Goal: Task Accomplishment & Management: Complete application form

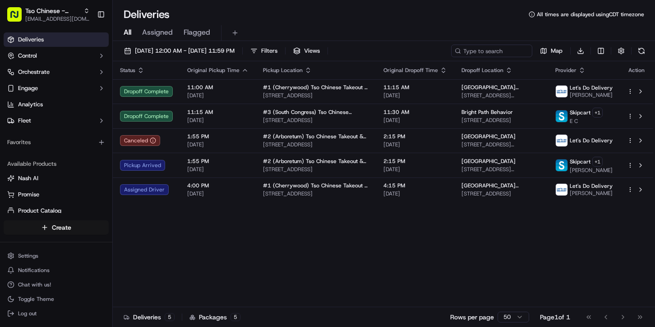
click at [65, 226] on html "Tso Chinese - Catering [EMAIL_ADDRESS][DOMAIN_NAME] Toggle Sidebar Deliveries C…" at bounding box center [327, 163] width 655 height 327
click at [153, 245] on link "Delivery" at bounding box center [163, 244] width 101 height 16
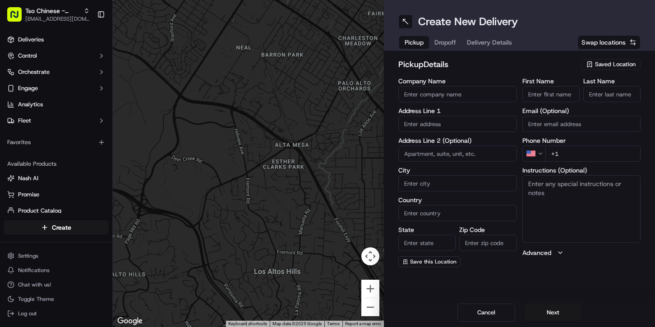
click at [605, 64] on span "Saved Location" at bounding box center [615, 64] width 41 height 8
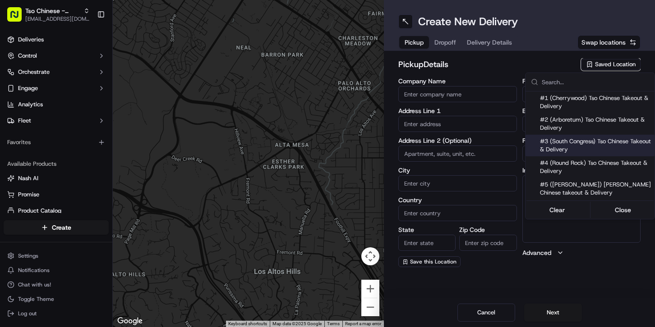
click at [592, 153] on span "#3 (South Congress) Tso Chinese Takeout & Delivery" at bounding box center [595, 146] width 111 height 16
type input "#3 (South Congress) Tso Chinese Takeout & Delivery"
type input "2407 S Congress Ave"
type input "Ste F"
type input "Austin"
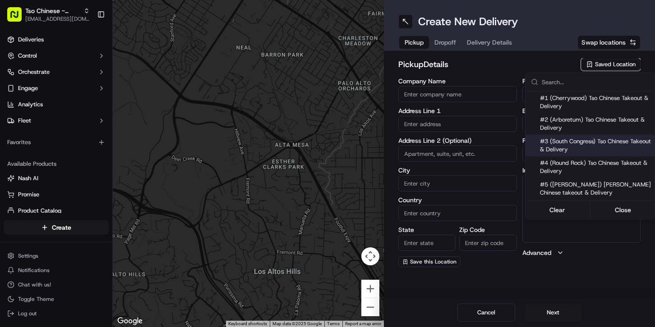
type input "US"
type input "TX"
type input "78704"
type input "+1 512 428 4445"
type textarea "Please make sure you're given an invoice for customers and catering labels when…"
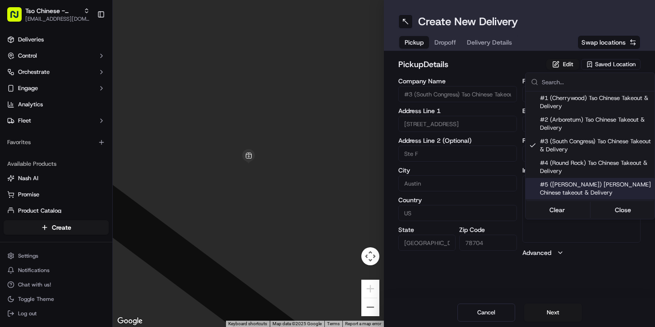
click at [613, 299] on html "Tso Chinese - Catering chelsea@tsochinese.com Toggle Sidebar Deliveries Control…" at bounding box center [327, 163] width 655 height 327
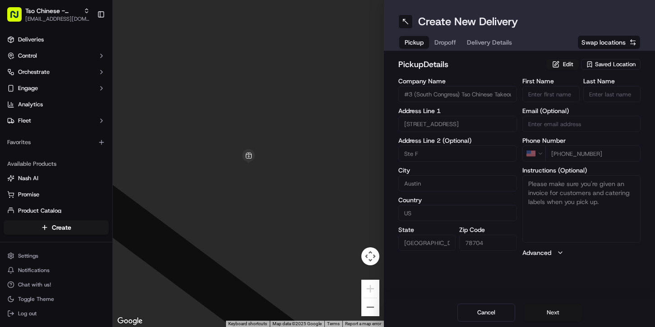
click at [552, 308] on button "Next" at bounding box center [553, 313] width 58 height 18
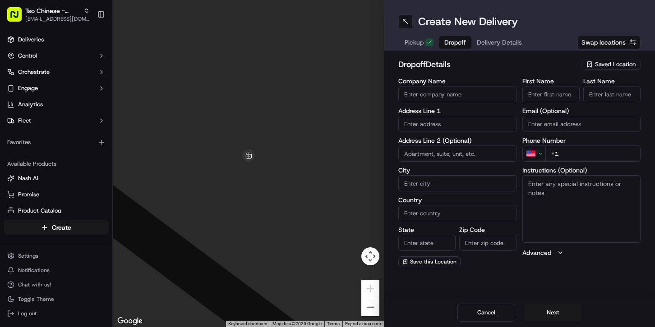
click at [541, 91] on input "First Name" at bounding box center [550, 94] width 57 height 16
type input "Jason"
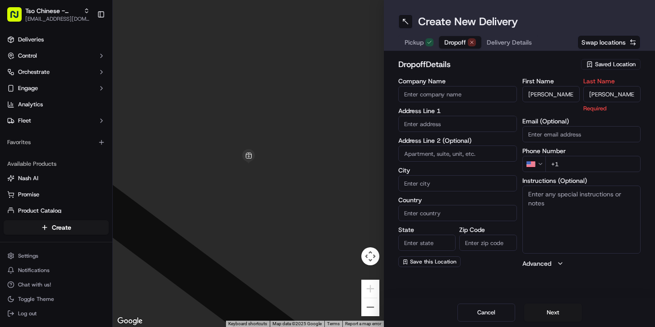
type input "Stewart"
click at [456, 138] on label "Address Line 2 (Optional)" at bounding box center [457, 141] width 119 height 6
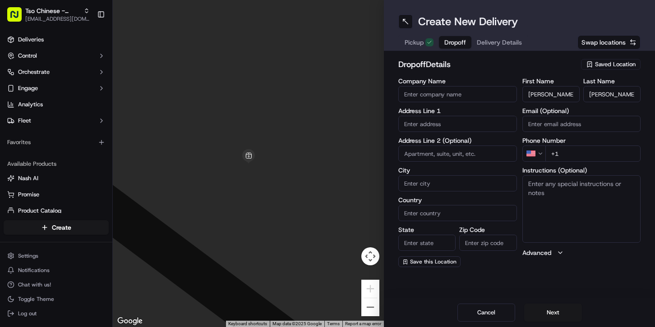
click at [454, 128] on input "text" at bounding box center [457, 124] width 119 height 16
click at [447, 89] on input "Company Name" at bounding box center [457, 94] width 119 height 16
click at [435, 119] on input "text" at bounding box center [457, 124] width 119 height 16
paste input "8511 Carranzo Drive"
click at [473, 143] on div "8511 Carranzo Drive, Austin, TX" at bounding box center [458, 143] width 114 height 14
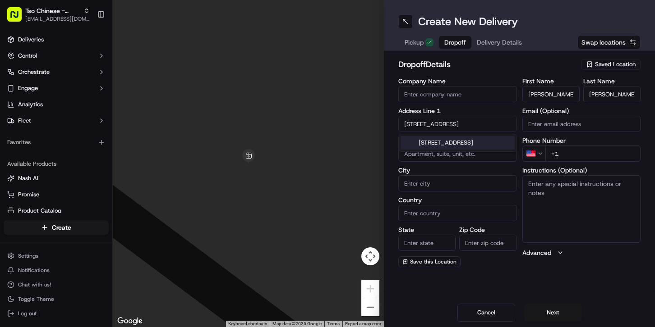
type input "[STREET_ADDRESS]"
type input "Austin"
type input "United States"
type input "TX"
type input "78735"
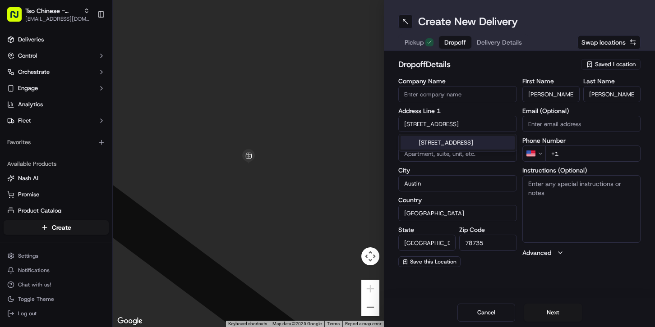
type input "8511 Carranzo Drive"
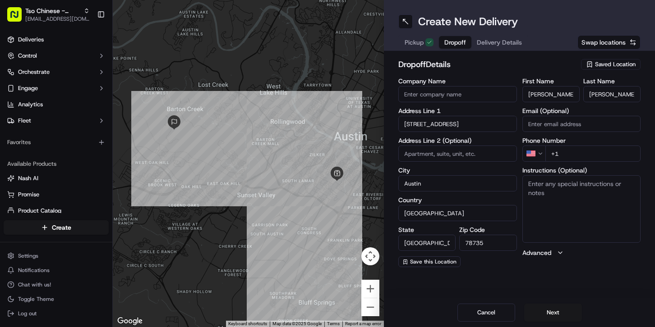
click at [563, 128] on input "Email (Optional)" at bounding box center [581, 124] width 119 height 16
paste input "jason.matthew.stewart@gmail.com"
type input "jason.matthew.stewart@gmail.com"
click at [572, 157] on input "+1" at bounding box center [593, 154] width 96 height 16
paste input "817 714 2613"
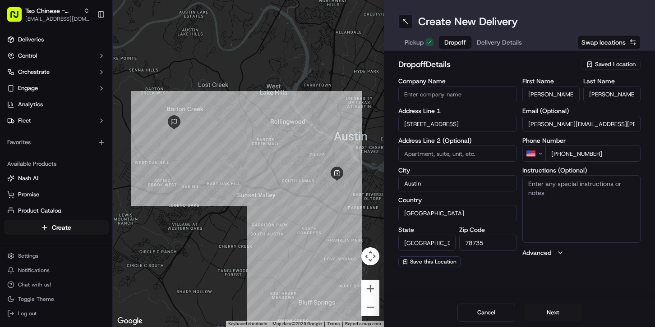
type input "+1 817 714 2613"
click at [553, 207] on textarea "Instructions (Optional)" at bounding box center [581, 209] width 119 height 68
paste textarea "When you arrive to the address there will be a gate code. Please only press the…"
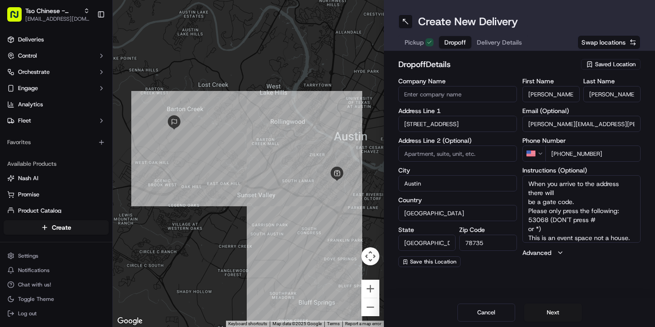
scroll to position [134, 0]
drag, startPoint x: 582, startPoint y: 238, endPoint x: 523, endPoint y: 210, distance: 65.4
click at [523, 210] on textarea "When you arrive to the address there will be a gate code. Please only press the…" at bounding box center [581, 209] width 119 height 68
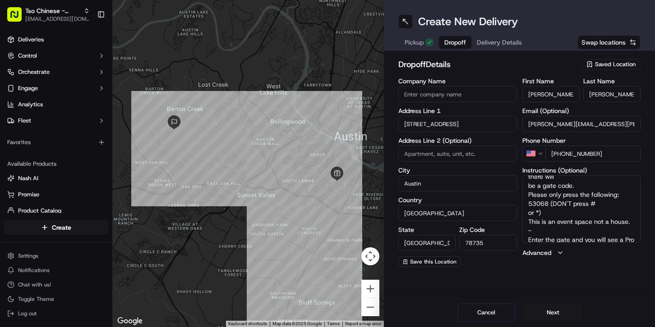
scroll to position [0, 0]
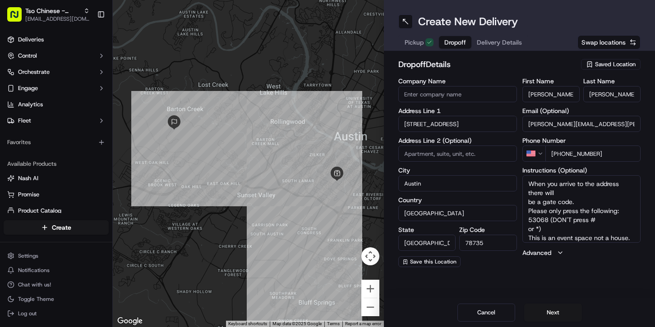
click at [580, 204] on textarea "When you arrive to the address there will be a gate code. Please only press the…" at bounding box center [581, 209] width 119 height 68
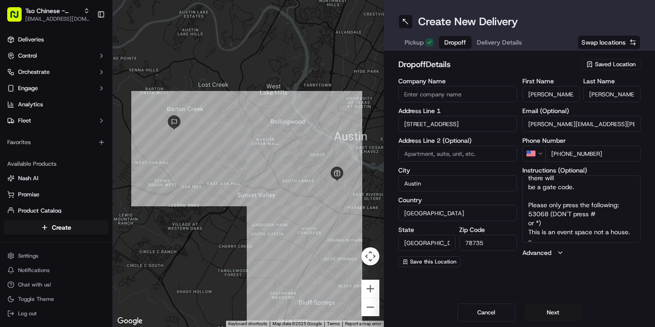
scroll to position [25, 0]
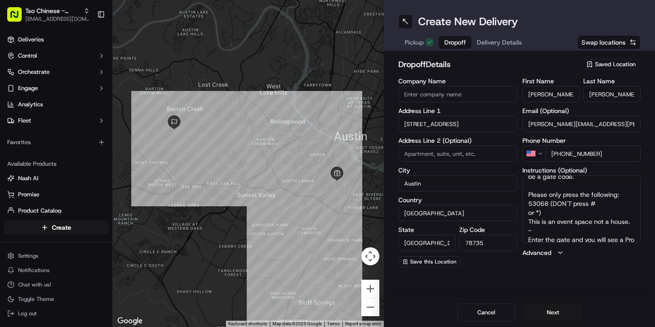
click at [559, 214] on textarea "When you arrive to the address there will be a gate code. Please only press the…" at bounding box center [581, 209] width 119 height 68
paste textarea "Point of Contact: Amanda: 817-714-2613 - can help if you are lost (once inside …"
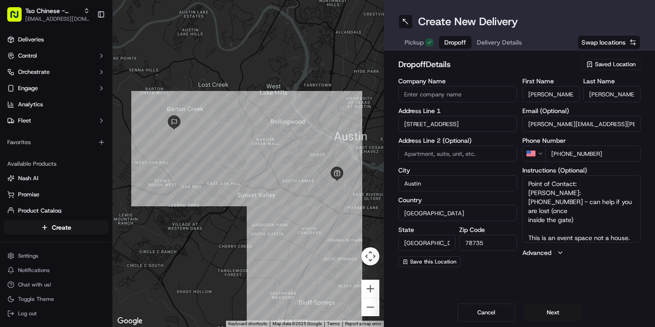
scroll to position [58, 0]
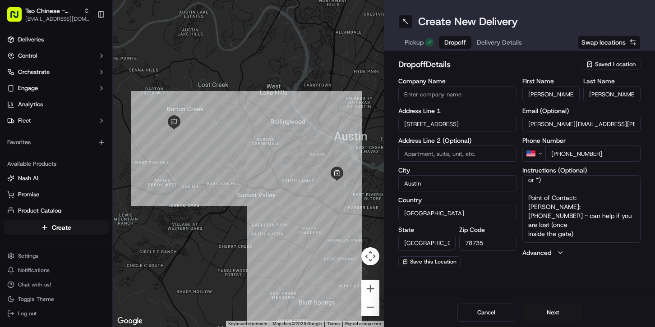
drag, startPoint x: 582, startPoint y: 227, endPoint x: 528, endPoint y: 207, distance: 57.8
click at [529, 208] on textarea "When you arrive to the address there will be a gate code. Please only press the…" at bounding box center [581, 209] width 119 height 68
click at [549, 207] on textarea "When you arrive to the address there will be a gate code. Please only press the…" at bounding box center [581, 209] width 119 height 68
drag, startPoint x: 579, startPoint y: 226, endPoint x: 525, endPoint y: 197, distance: 61.3
click at [525, 197] on textarea "When you arrive to the address there will be a gate code. Please only press the…" at bounding box center [581, 209] width 119 height 68
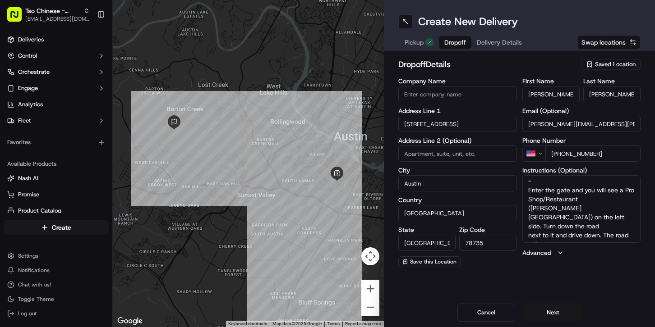
scroll to position [129, 0]
click at [577, 232] on textarea "When you arrive to the address there will be a gate code. Please only press the…" at bounding box center [581, 209] width 119 height 68
paste textarea "Point of Contact: Amanda: 817-714-2613 - can help if you are lost (once inside …"
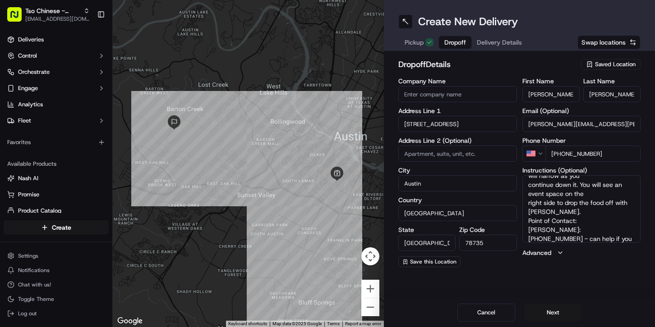
click at [580, 205] on textarea "When you arrive to the address there will be a gate code. Please only press the…" at bounding box center [581, 209] width 119 height 68
click at [621, 267] on div "First Name Jason Last Name Stewart Email (Optional) jason.matthew.stewart@gmail…" at bounding box center [581, 172] width 119 height 189
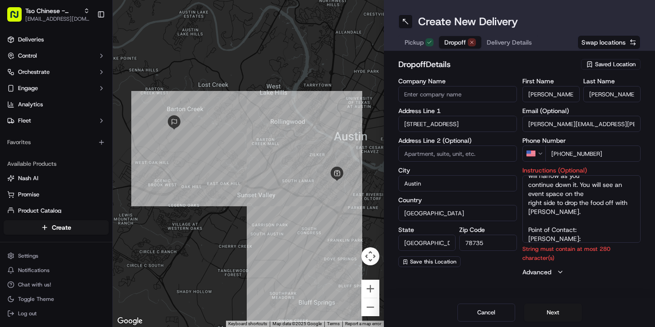
click at [575, 224] on textarea "When you arrive to the address there will be a gate code. Please only press the…" at bounding box center [581, 209] width 119 height 68
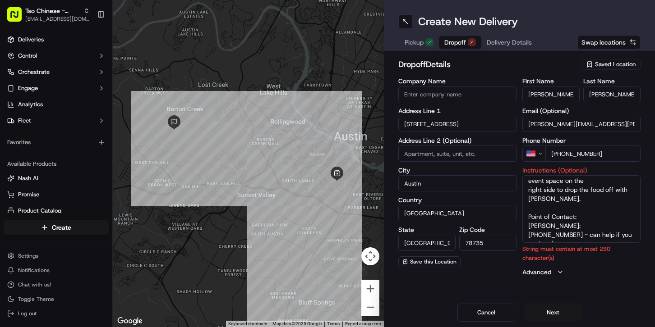
drag, startPoint x: 588, startPoint y: 237, endPoint x: 570, endPoint y: 225, distance: 22.1
click at [570, 225] on textarea "When you arrive to the address there will be a gate code. Please only press the…" at bounding box center [581, 209] width 119 height 68
click at [569, 205] on textarea "When you arrive to the address there will be a gate code. Please only press the…" at bounding box center [581, 209] width 119 height 68
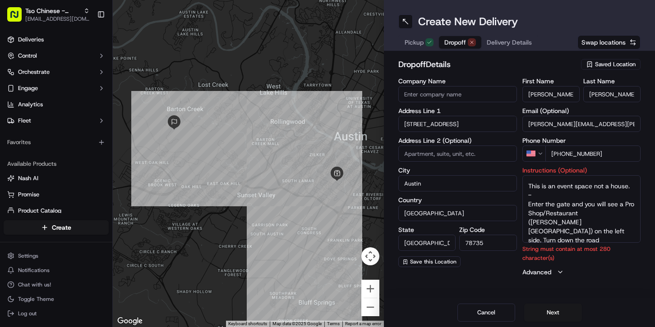
scroll to position [65, 0]
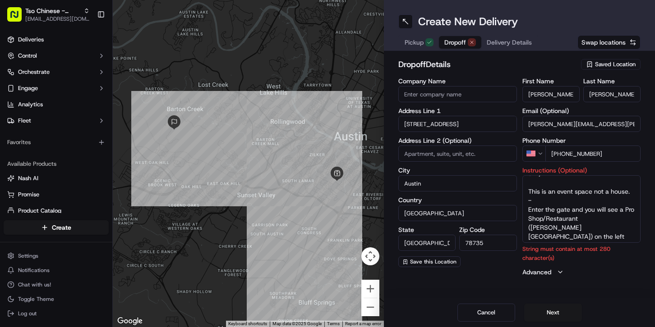
drag, startPoint x: 633, startPoint y: 194, endPoint x: 592, endPoint y: 197, distance: 41.1
click at [592, 197] on textarea "When you arrive to the address there will be a gate code. Please only press the…" at bounding box center [581, 209] width 119 height 68
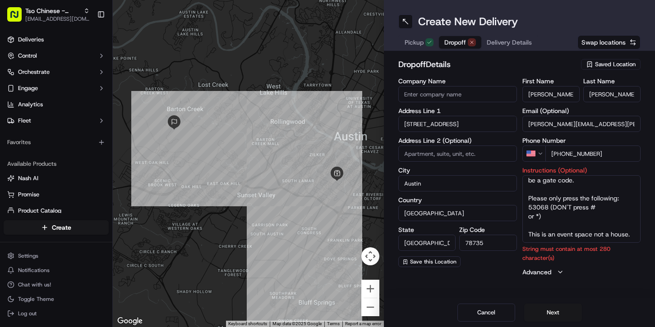
scroll to position [0, 0]
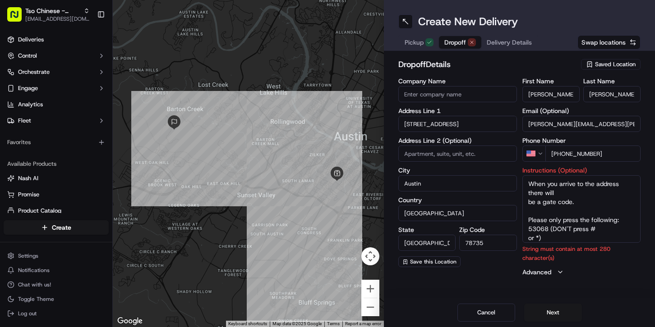
drag, startPoint x: 556, startPoint y: 210, endPoint x: 525, endPoint y: 186, distance: 39.2
click at [525, 186] on textarea "When you arrive to the address there will be a gate code. Please only press the…" at bounding box center [581, 209] width 119 height 68
click at [553, 211] on textarea "Gate Code: Please only press the following: 53068 (DON'T press # or *) This is …" at bounding box center [581, 209] width 119 height 68
drag, startPoint x: 549, startPoint y: 229, endPoint x: 525, endPoint y: 217, distance: 26.4
click at [525, 217] on textarea "Gate Code: Please only press the following: 53068 (DON'T press # or *) This is …" at bounding box center [581, 209] width 119 height 68
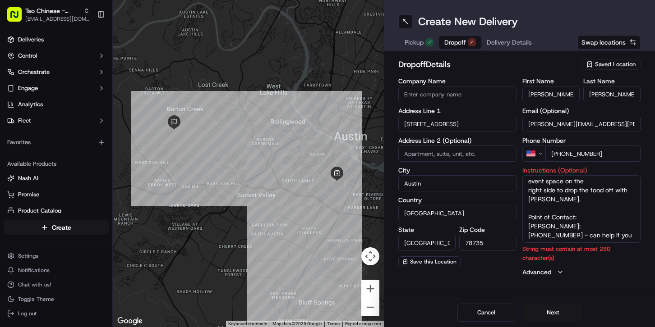
scroll to position [102, 0]
click at [602, 262] on div "First Name Jason Last Name Stewart Email (Optional) jason.matthew.stewart@gmail…" at bounding box center [581, 177] width 119 height 199
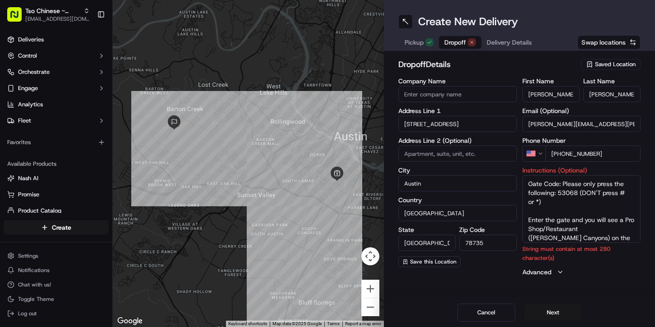
drag, startPoint x: 574, startPoint y: 239, endPoint x: 506, endPoint y: 168, distance: 98.6
click at [506, 168] on div "Company Name Address Line 1 8511 Carranzo Drive Address Line 2 (Optional) City …" at bounding box center [519, 177] width 242 height 199
paste textarea "53068 (DON'T press # or *) Enter the gate and you will see a Pro Shop/Restauran…"
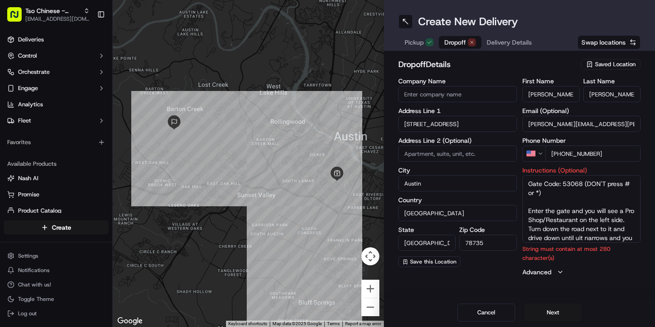
scroll to position [44, 0]
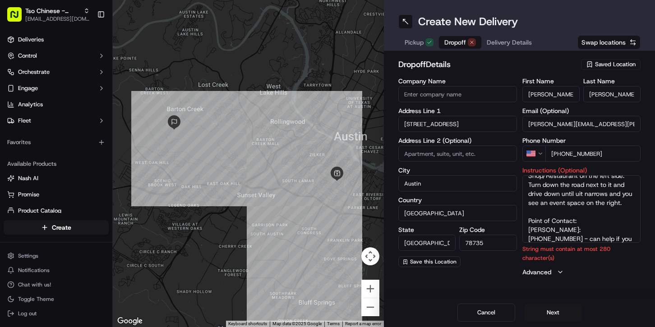
click at [590, 266] on div "First Name Jason Last Name Stewart Email (Optional) jason.matthew.stewart@gmail…" at bounding box center [581, 177] width 119 height 199
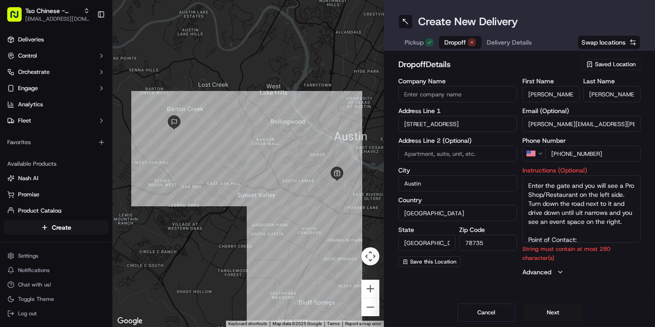
scroll to position [48, 0]
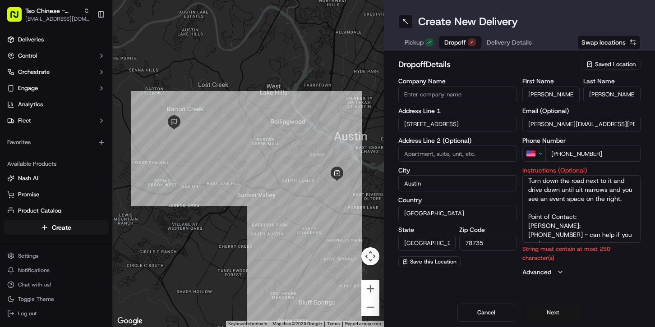
click at [551, 309] on button "Next" at bounding box center [553, 313] width 58 height 18
click at [548, 309] on button "Next" at bounding box center [553, 313] width 58 height 18
click at [559, 310] on button "Next" at bounding box center [553, 313] width 58 height 18
click at [565, 190] on textarea "Gate Code: 53068 (DON'T press # or *) Enter the gate and you will see a Pro Sho…" at bounding box center [581, 209] width 119 height 68
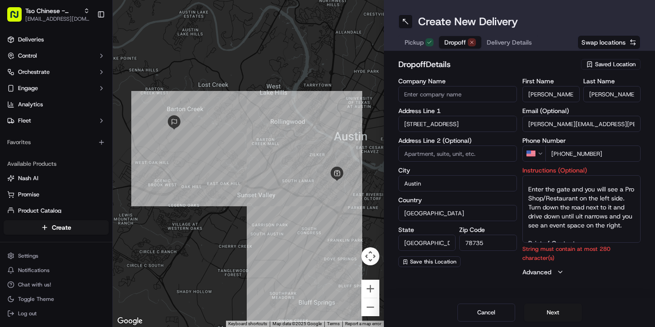
scroll to position [17, 0]
drag, startPoint x: 547, startPoint y: 203, endPoint x: 625, endPoint y: 195, distance: 78.5
click at [625, 195] on textarea "Gate Code: 53068 (DON'T press # or *) Enter the gate and you will see a Pro Sho…" at bounding box center [581, 209] width 119 height 68
click at [618, 203] on textarea "Gate Code: 53068 (DON'T press # or *) Enter the gate and you will see a Restaur…" at bounding box center [581, 209] width 119 height 68
click at [531, 201] on textarea "Gate Code: 53068 (DON'T press # or *) Enter the gate and you will see a Restaur…" at bounding box center [581, 209] width 119 height 68
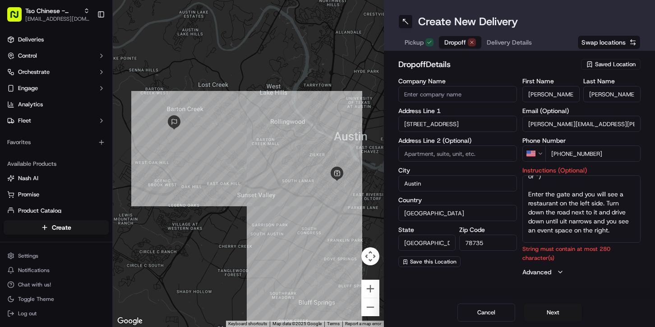
click at [558, 214] on textarea "Gate Code: 53068 (DON'T press # or *) Enter the gate and you will see a restaur…" at bounding box center [581, 209] width 119 height 68
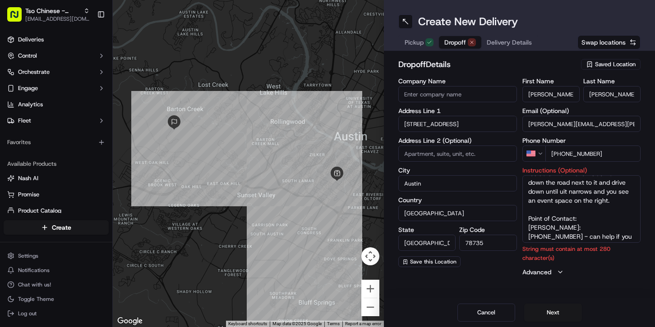
scroll to position [48, 0]
click at [583, 226] on textarea "Gate Code: 53068 (DON'T press # or *) Enter the gate and you will see a restaur…" at bounding box center [581, 209] width 119 height 68
click at [586, 236] on textarea "Gate Code: 53068 (DON'T press # or *) Enter the gate and you will see a restaur…" at bounding box center [581, 209] width 119 height 68
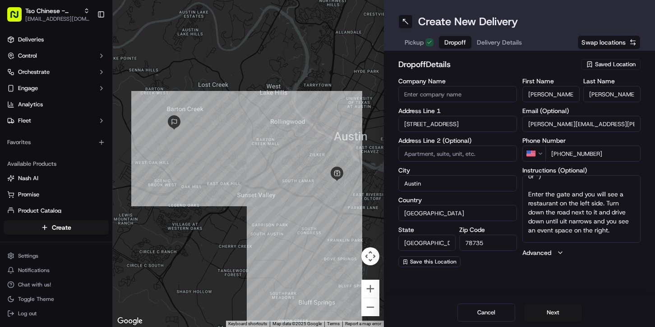
scroll to position [15, 0]
click at [565, 226] on textarea "Gate Code: 53068 (DON'T press # or *) Enter the gate and you will see a restaur…" at bounding box center [581, 209] width 119 height 68
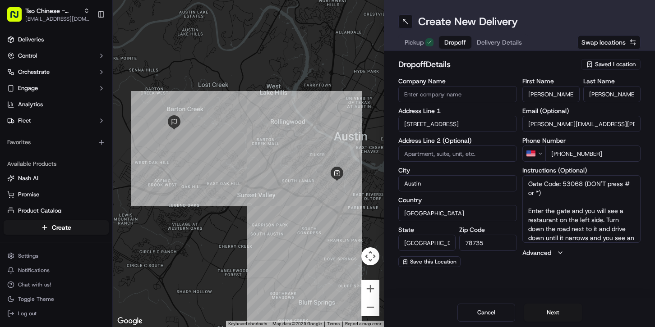
type textarea "Gate Code: 53068 (DON'T press # or *) Enter the gate and you will see a restaur…"
click at [574, 281] on div "Create New Delivery Pickup Dropoff Delivery Details Swap locations dropoff Deta…" at bounding box center [519, 163] width 271 height 327
click at [554, 316] on button "Next" at bounding box center [553, 313] width 58 height 18
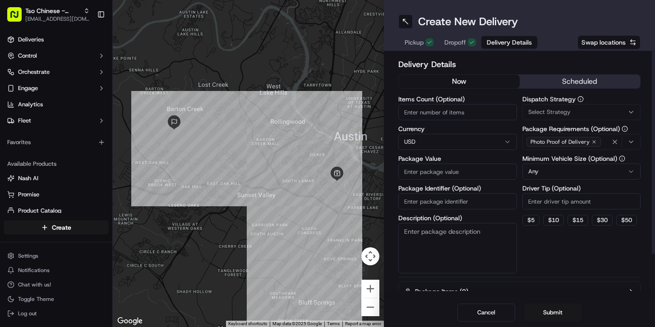
click at [563, 79] on button "scheduled" at bounding box center [580, 82] width 121 height 14
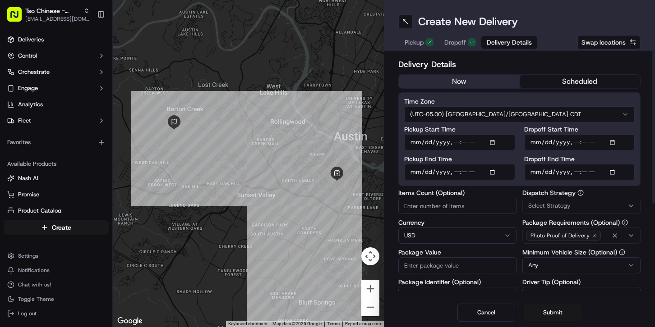
click at [496, 144] on input "Pickup Start Time" at bounding box center [459, 142] width 111 height 16
type input "2025-09-19T18:00"
click at [642, 195] on div "Delivery Details now scheduled Time Zone (UTC-05.00) America/Chicago CDT Pickup…" at bounding box center [519, 175] width 271 height 248
click at [612, 173] on input "Dropoff End Time" at bounding box center [579, 172] width 111 height 16
type input "2025-09-19T18:30"
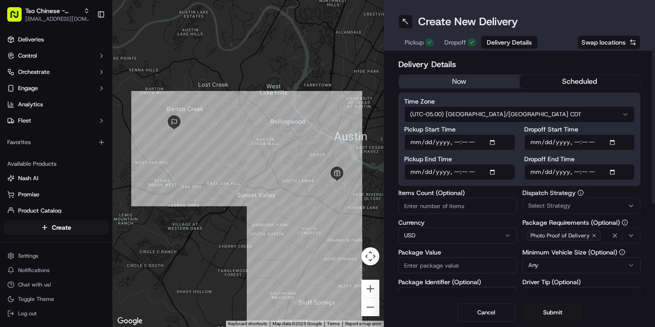
click at [640, 174] on div "Time Zone (UTC-05.00) America/Chicago CDT Pickup Start Time Pickup End Time Dro…" at bounding box center [519, 139] width 242 height 94
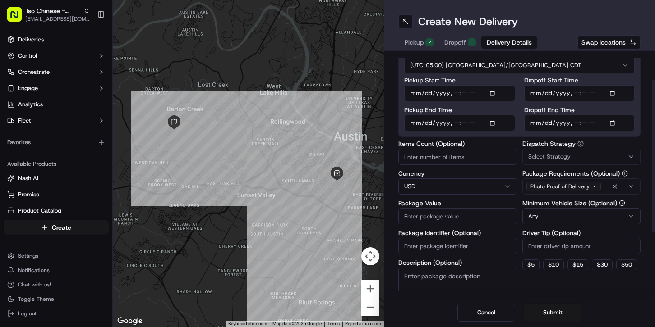
scroll to position [66, 0]
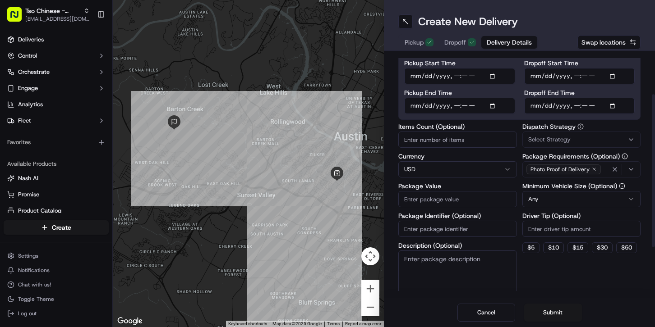
click at [430, 194] on input "Package Value" at bounding box center [457, 199] width 119 height 16
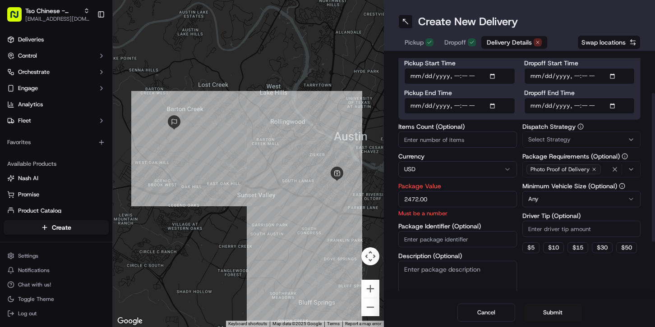
type input "2472.00"
click at [439, 235] on input "Package Identifier (Optional)" at bounding box center [457, 239] width 119 height 16
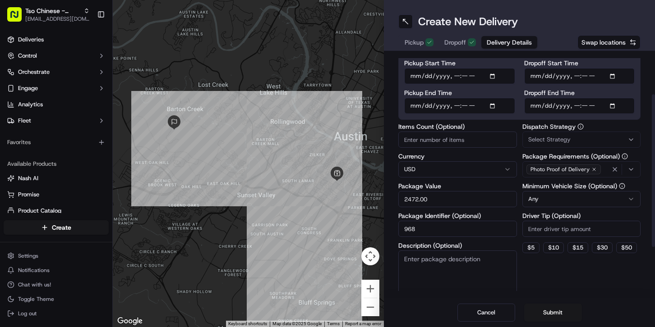
type input "968"
click at [553, 268] on div "Dispatch Strategy Select Strategy Package Requirements (Optional) Photo Proof o…" at bounding box center [581, 213] width 119 height 178
click at [549, 201] on html "Tso Chinese - Catering chelsea@tsochinese.com Toggle Sidebar Deliveries Control…" at bounding box center [327, 163] width 655 height 327
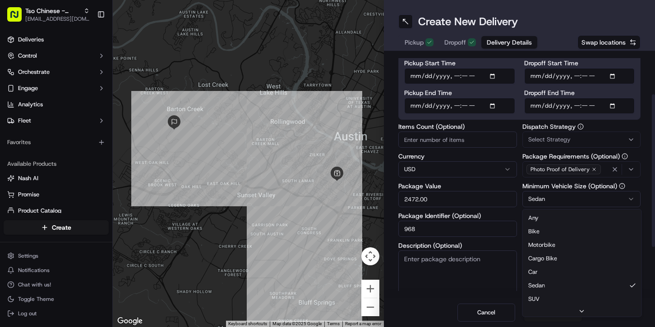
click at [576, 193] on html "Tso Chinese - Catering chelsea@tsochinese.com Toggle Sidebar Deliveries Control…" at bounding box center [327, 163] width 655 height 327
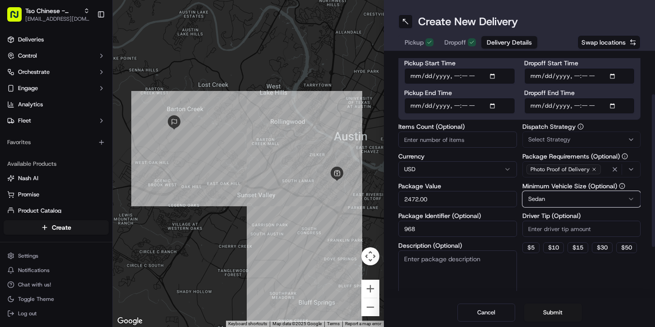
click at [502, 278] on html "Tso Chinese - Catering chelsea@tsochinese.com Toggle Sidebar Deliveries Control…" at bounding box center [327, 163] width 655 height 327
click at [565, 204] on html "Tso Chinese - Catering chelsea@tsochinese.com Toggle Sidebar Deliveries Control…" at bounding box center [327, 163] width 655 height 327
click at [576, 141] on div "Select Strategy" at bounding box center [582, 140] width 114 height 8
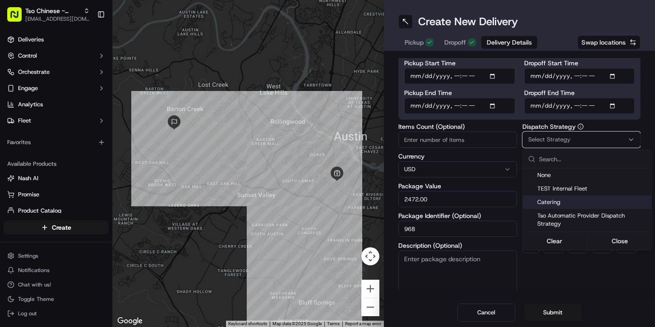
click at [564, 204] on span "Catering" at bounding box center [592, 202] width 111 height 8
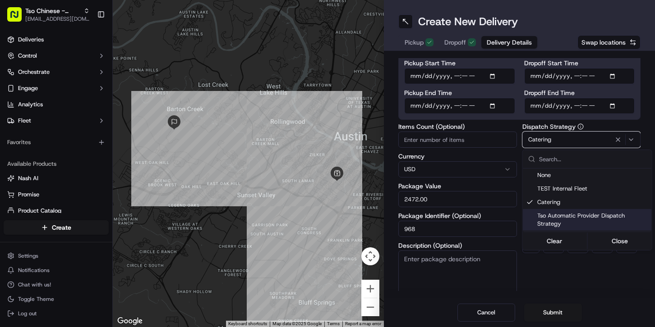
click at [581, 266] on html "Tso Chinese - Catering chelsea@tsochinese.com Toggle Sidebar Deliveries Control…" at bounding box center [327, 163] width 655 height 327
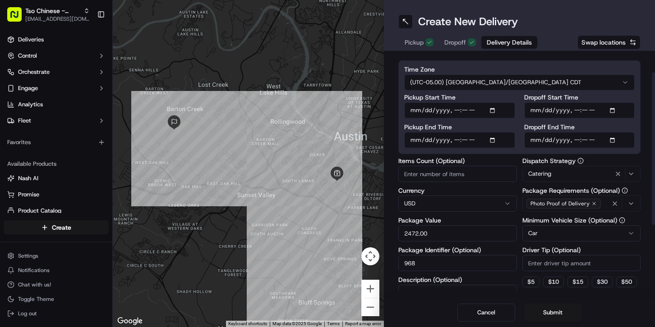
scroll to position [32, 0]
click at [413, 43] on span "Pickup" at bounding box center [414, 42] width 19 height 9
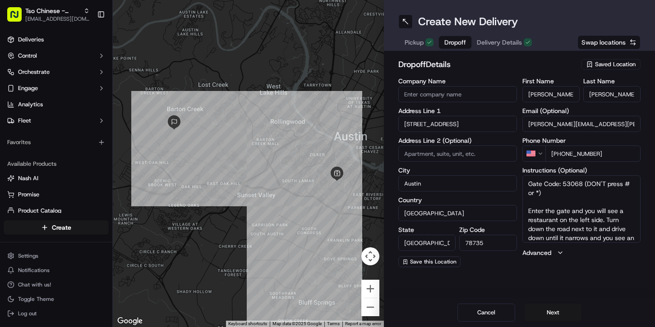
click at [454, 44] on span "Dropoff" at bounding box center [455, 42] width 22 height 9
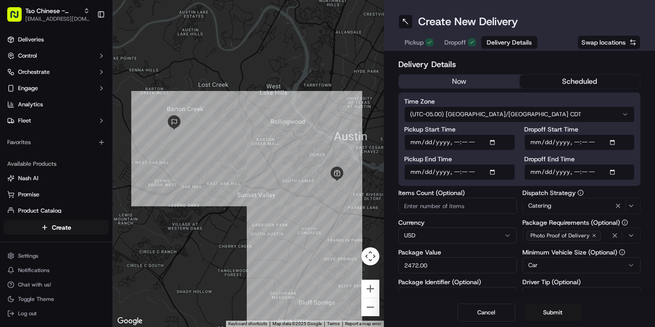
click at [509, 42] on span "Delivery Details" at bounding box center [509, 42] width 45 height 9
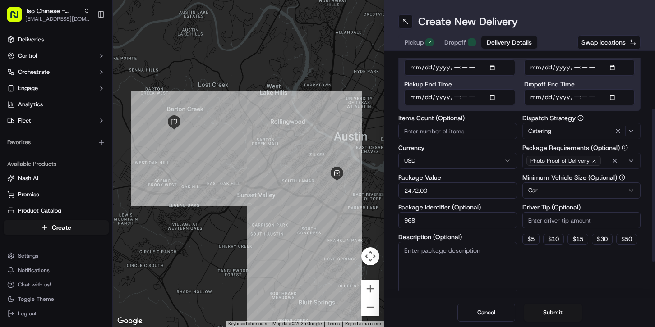
scroll to position [93, 0]
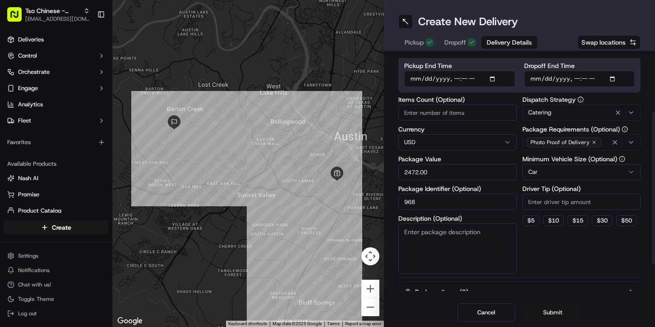
click at [549, 314] on button "Submit" at bounding box center [553, 313] width 58 height 18
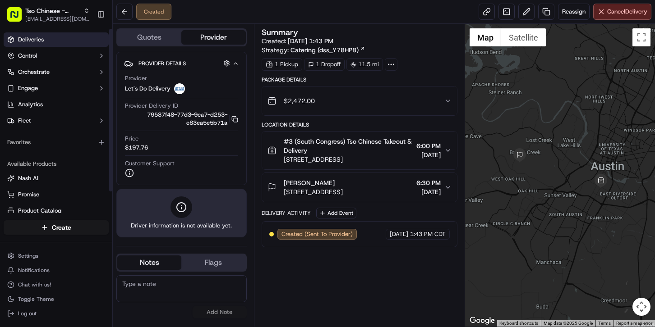
click at [61, 36] on link "Deliveries" at bounding box center [56, 39] width 105 height 14
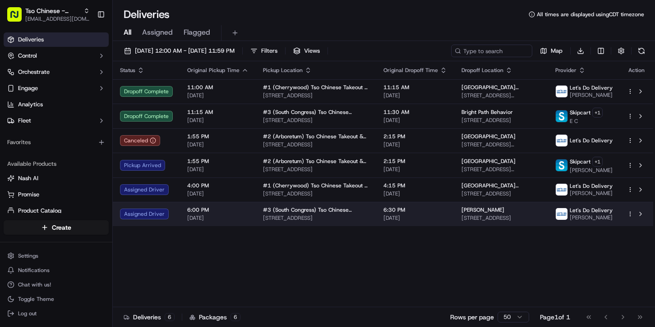
click at [158, 217] on div "Assigned Driver" at bounding box center [146, 214] width 53 height 11
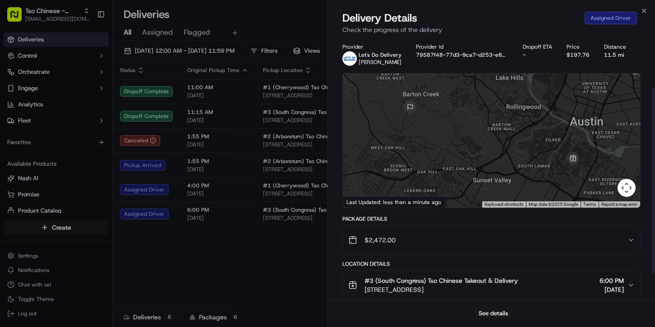
scroll to position [105, 0]
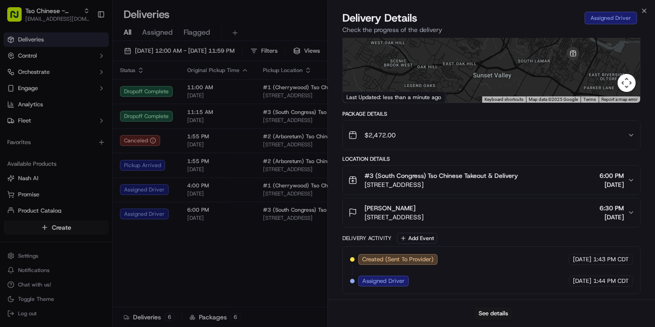
click at [382, 284] on span "Assigned Driver" at bounding box center [383, 281] width 42 height 8
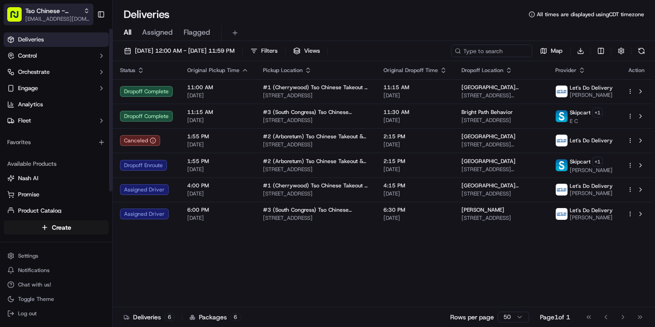
click at [72, 18] on span "[EMAIL_ADDRESS][DOMAIN_NAME]" at bounding box center [57, 18] width 65 height 7
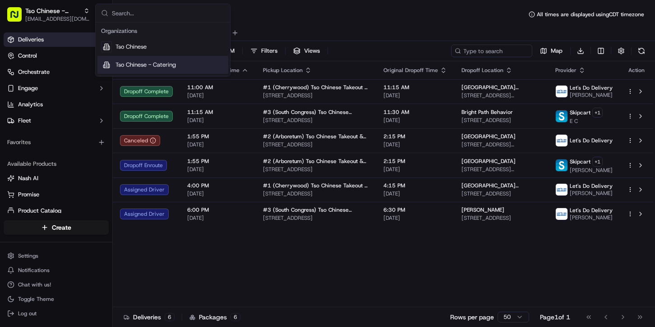
click at [134, 62] on span "Tso Chinese - Catering" at bounding box center [145, 65] width 60 height 8
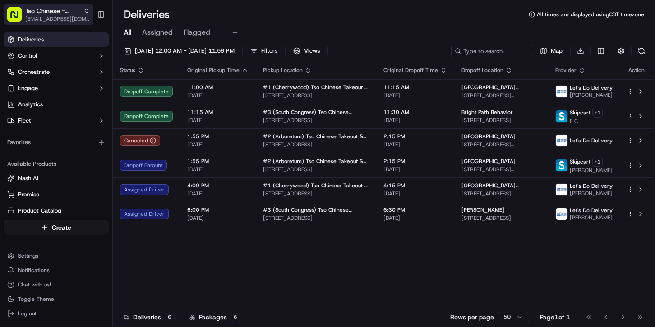
click at [88, 10] on icon "button" at bounding box center [86, 11] width 6 height 6
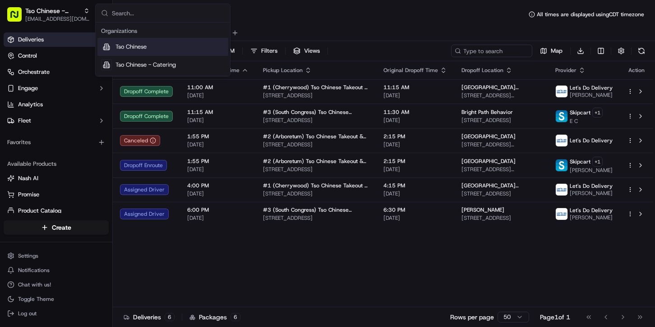
click at [135, 46] on span "Tso Chinese" at bounding box center [130, 47] width 31 height 8
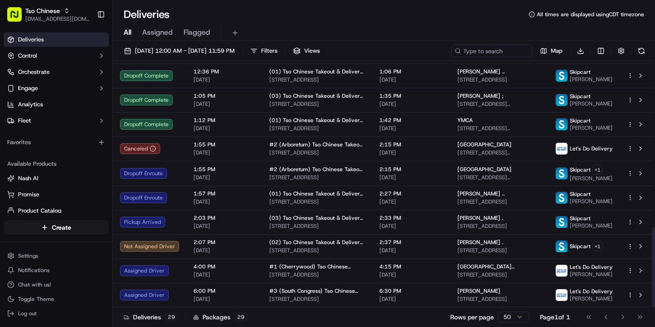
scroll to position [0, 0]
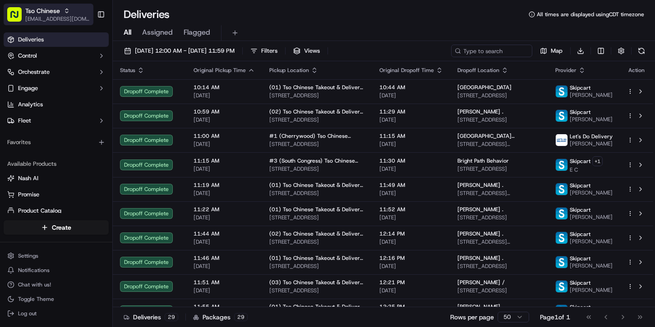
click at [80, 10] on div "Tso Chinese" at bounding box center [57, 10] width 65 height 9
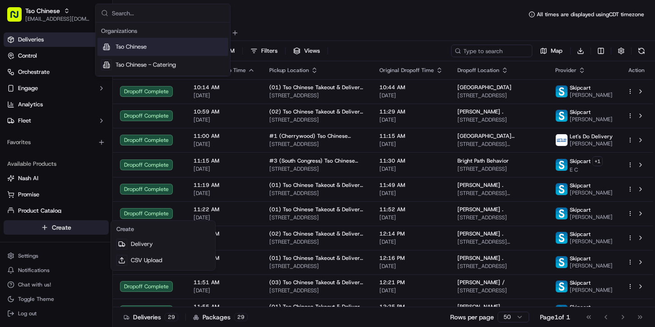
click at [65, 227] on html "Tso Chinese chelsea@tsochinese.com Toggle Sidebar Deliveries Control Orchestrat…" at bounding box center [327, 163] width 655 height 327
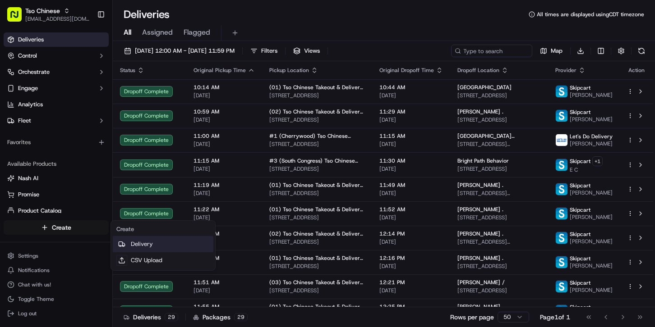
click at [139, 244] on link "Delivery" at bounding box center [163, 244] width 101 height 16
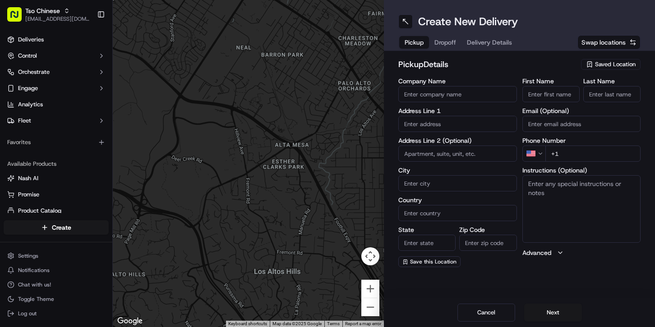
click at [597, 65] on span "Saved Location" at bounding box center [615, 64] width 41 height 8
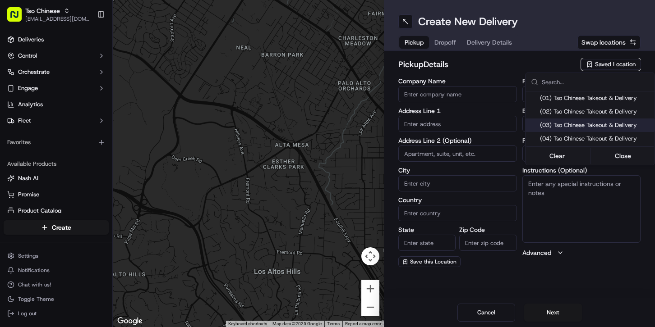
click at [576, 121] on span "(03) Tso Chinese Takeout & Delivery" at bounding box center [595, 125] width 111 height 8
type input "(03) Tso Chinese Takeout & Delivery"
type input "2407 South Congress Avenue"
type input "Ste F"
type input "Austin"
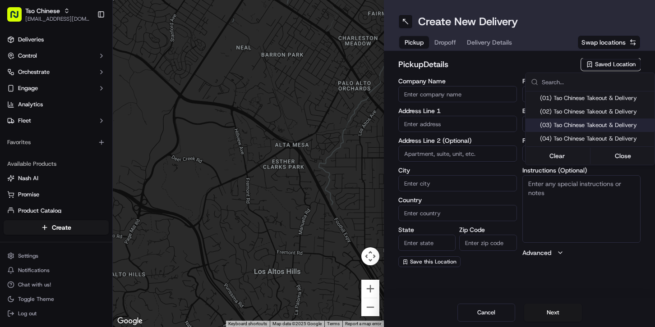
type input "US"
type input "TX"
type input "78704"
type input "tsosouthcongress@tsochinese.com"
type input "+1 512 428 4445"
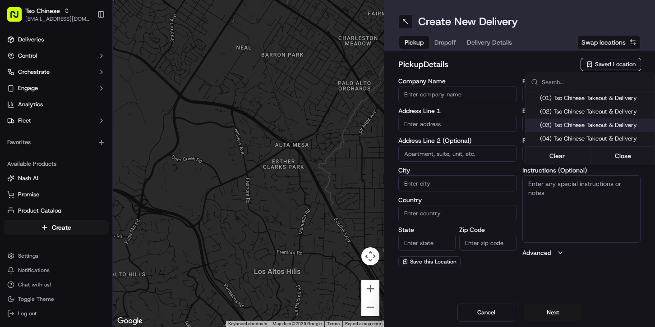
type textarea "Drivers must deliver food directly to the customer (unless instructed otherwise…"
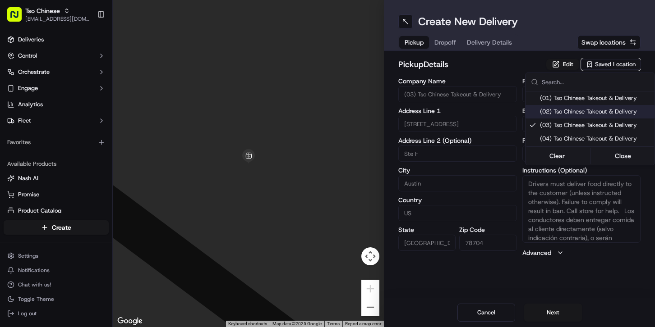
click at [572, 110] on span "(02) Tso Chinese Takeout & Delivery" at bounding box center [595, 112] width 111 height 8
type input "(02) Tso Chinese Takeout & Delivery"
type input "9333 Research Blvd"
type input "Bldg E Ste 402"
type input "78759"
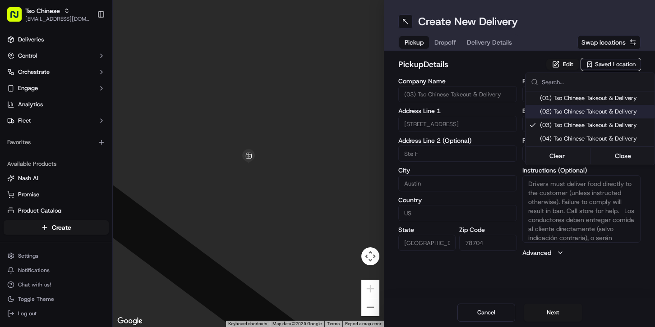
type input "tsoarbor@tsochinese.com"
type input "+1 512 344 9434"
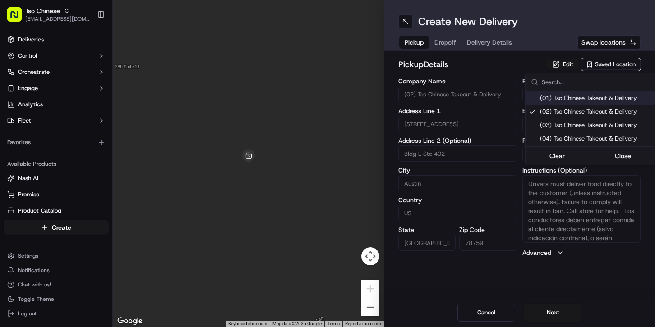
click at [573, 102] on div "(01) Tso Chinese Takeout & Delivery" at bounding box center [590, 99] width 129 height 14
type input "(01) Tso Chinese Takeout & Delivery"
type input "3909 N Interstate Hwy 35"
type input "Ste E-5"
type input "78722"
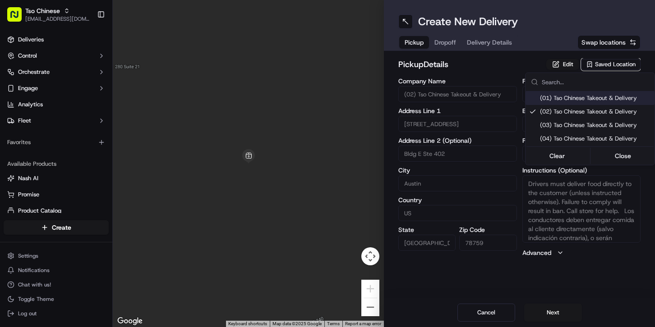
type input "tsocherrywood@tsochinese.com"
type input "+1 512 401 3232"
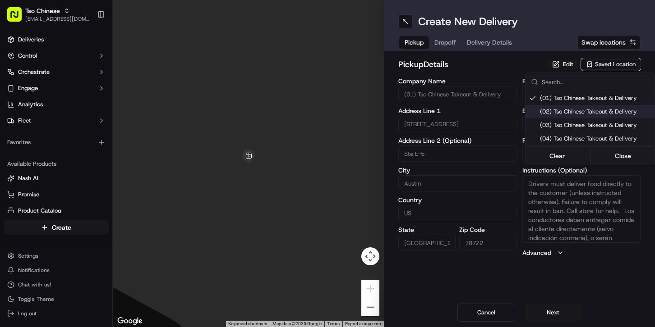
click at [571, 114] on span "(02) Tso Chinese Takeout & Delivery" at bounding box center [595, 112] width 111 height 8
type input "(02) Tso Chinese Takeout & Delivery"
type input "9333 Research Blvd"
type input "Bldg E Ste 402"
type input "78759"
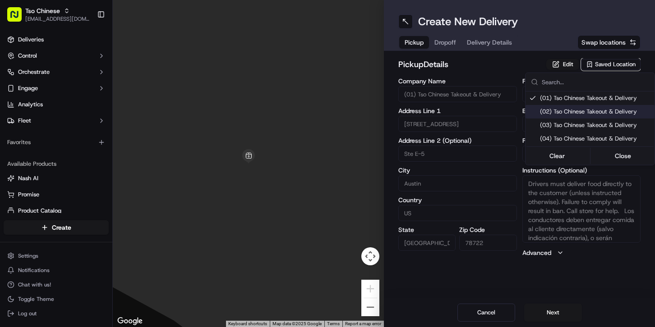
type input "tsoarbor@tsochinese.com"
type input "+1 512 344 9434"
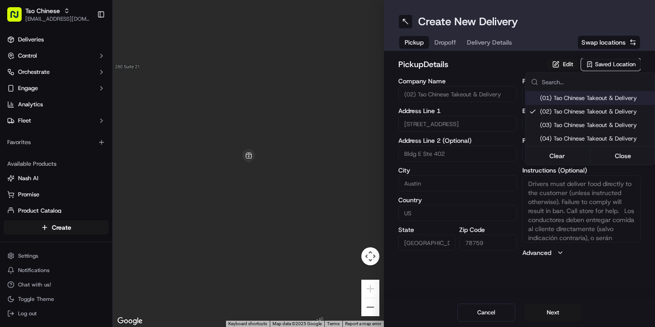
click at [528, 69] on html "Tso Chinese chelsea@tsochinese.com Toggle Sidebar Deliveries Control Orchestrat…" at bounding box center [327, 163] width 655 height 327
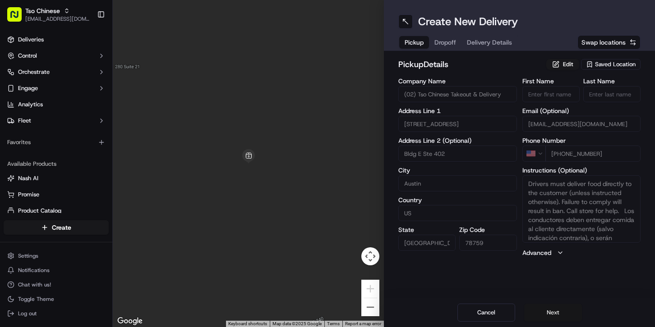
click at [553, 313] on button "Next" at bounding box center [553, 313] width 58 height 18
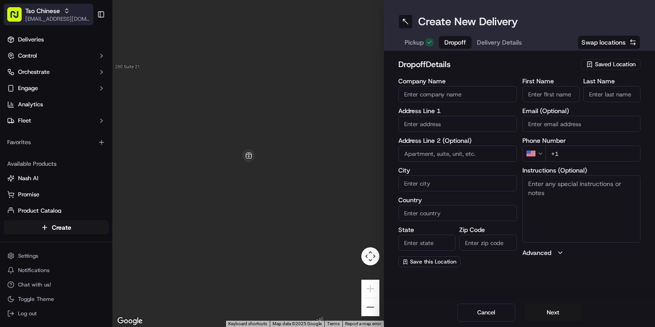
click at [85, 15] on span "[EMAIL_ADDRESS][DOMAIN_NAME]" at bounding box center [57, 18] width 65 height 7
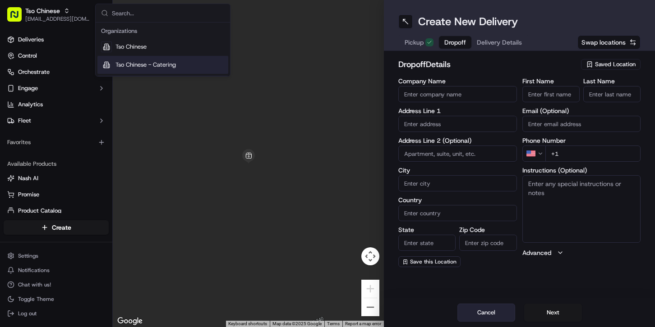
click at [488, 309] on button "Cancel" at bounding box center [486, 313] width 58 height 18
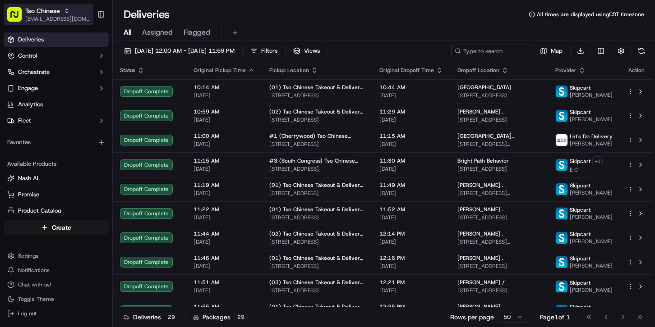
click at [46, 21] on span "[EMAIL_ADDRESS][DOMAIN_NAME]" at bounding box center [57, 18] width 65 height 7
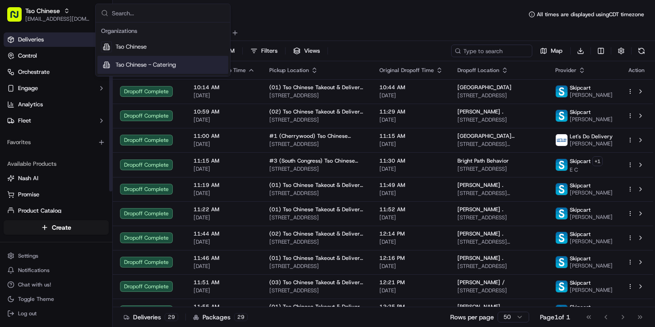
click at [126, 59] on div "Tso Chinese - Catering" at bounding box center [162, 65] width 131 height 18
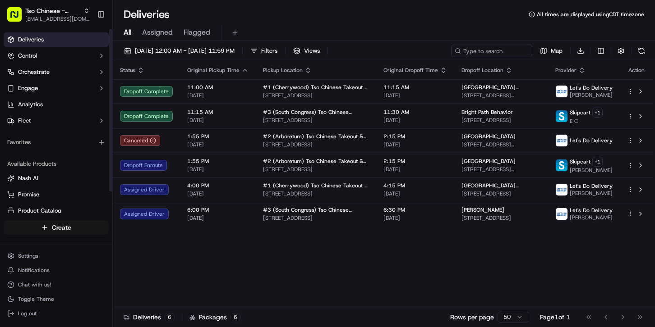
click at [82, 226] on html "Tso Chinese - Catering chelsea@tsochinese.com Toggle Sidebar Deliveries Control…" at bounding box center [327, 163] width 655 height 327
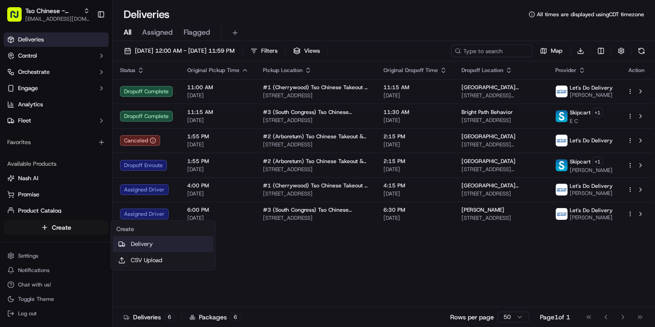
click at [133, 243] on link "Delivery" at bounding box center [163, 244] width 101 height 16
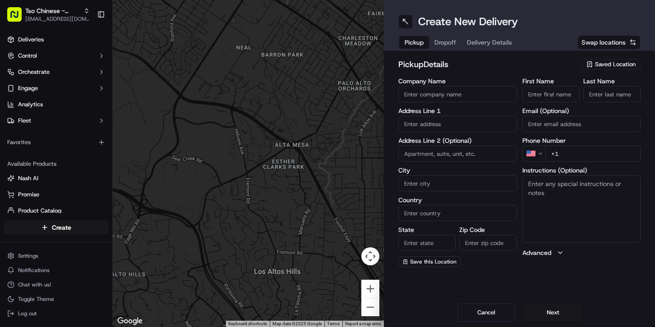
click at [613, 61] on span "Saved Location" at bounding box center [615, 64] width 41 height 8
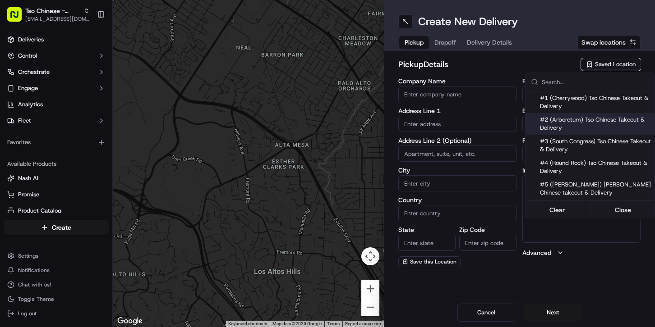
click at [607, 120] on span "#2 (Arboretum) Tso Chinese Takeout & Delivery" at bounding box center [595, 124] width 111 height 16
type input "#2 (Arboretum) Tso Chinese Takeout & Delivery"
type input "9333 Research Blvd"
type input "Bldg E, Ste 402"
type input "Austin"
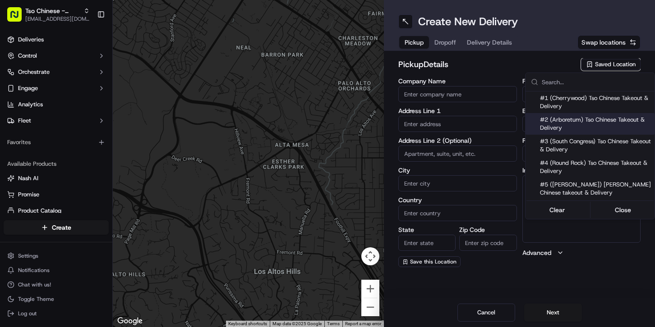
type input "US"
type input "TX"
type input "78759"
type input "+1 512 344 9434"
type textarea "Please make sure you're given an invoice for customers and catering labels when…"
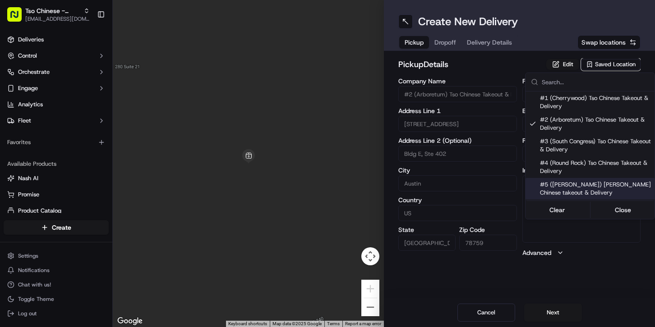
click at [598, 239] on html "Tso Chinese - Catering chelsea@tsochinese.com Toggle Sidebar Deliveries Control…" at bounding box center [327, 163] width 655 height 327
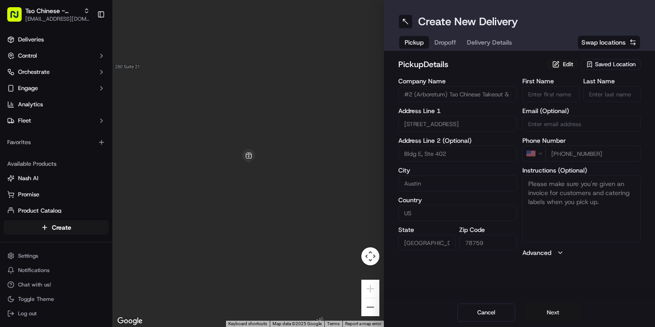
click at [554, 311] on button "Next" at bounding box center [553, 313] width 58 height 18
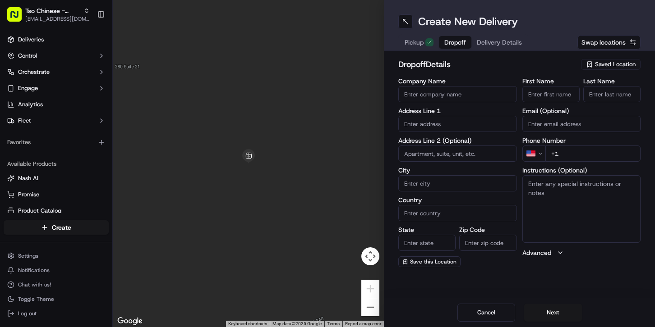
click at [424, 99] on input "Company Name" at bounding box center [457, 94] width 119 height 16
paste input "Texas Association of School Boards - The Corner School"
type input "Texas Association of School Boards - The Corner School"
click at [554, 91] on input "First Name" at bounding box center [550, 94] width 57 height 16
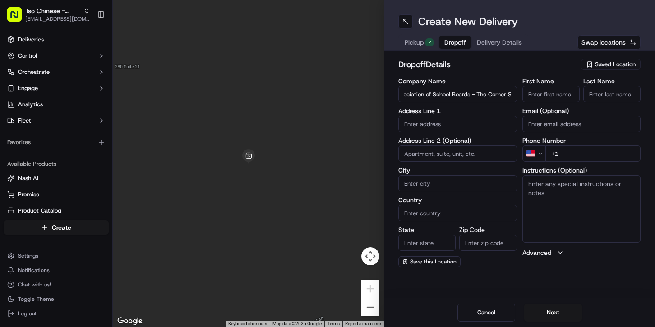
scroll to position [0, 0]
type input "Karen"
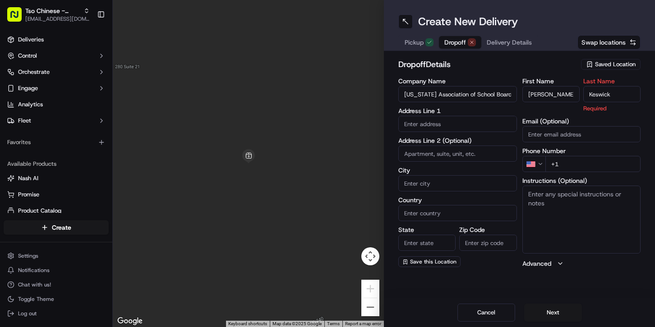
type input "Keswick"
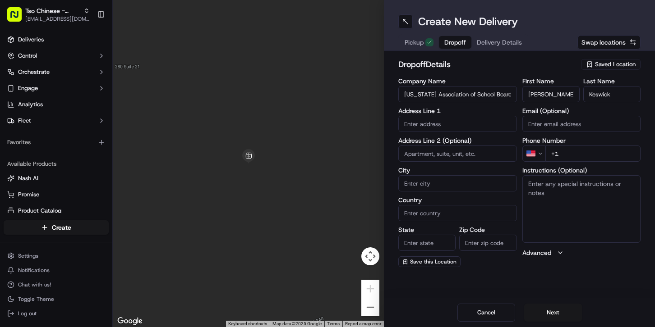
click at [567, 125] on input "Email (Optional)" at bounding box center [581, 124] width 119 height 16
paste input "Stacy.Ussery@tasb.org"
type input "Stacy.Ussery@tasb.org"
click at [579, 287] on div "Create New Delivery Pickup Dropoff Delivery Details Swap locations dropoff Deta…" at bounding box center [519, 163] width 271 height 327
click at [454, 124] on input "text" at bounding box center [457, 124] width 119 height 16
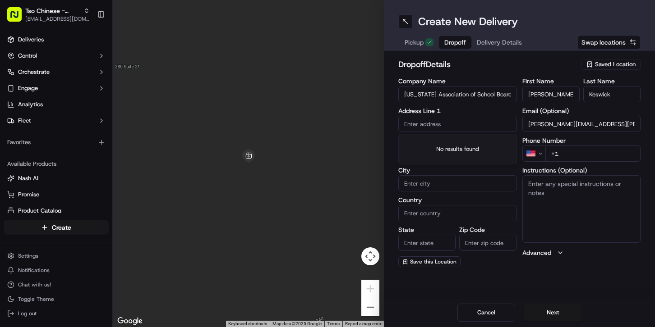
paste input "12007 Research Blvd Austin TX 78759 US"
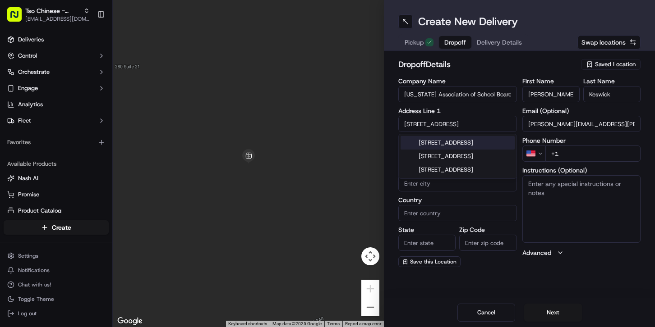
click at [456, 143] on div "12007 Research Blvd, Austin, TX 78759, USA" at bounding box center [458, 143] width 114 height 14
type input "12007 Research Blvd, Austin, TX 78759, USA"
type input "Austin"
type input "United States"
type input "TX"
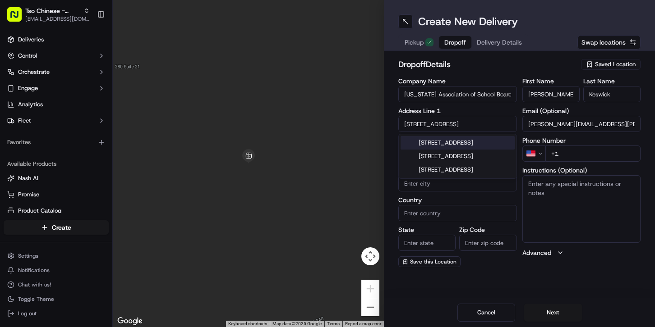
type input "78759"
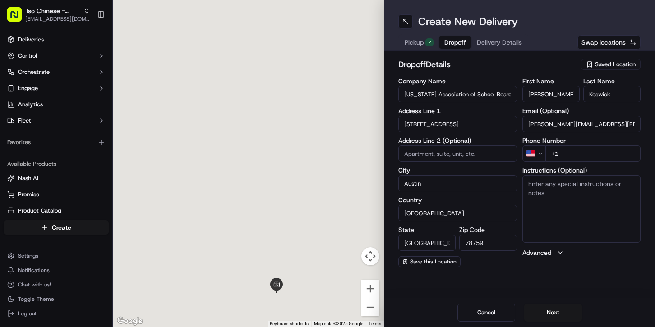
type input "12007 Research Boulevard"
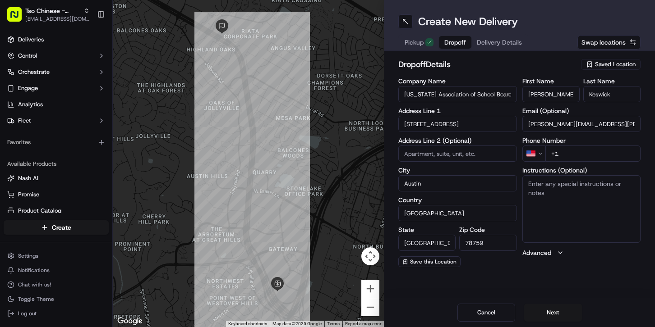
click at [597, 272] on div "dropoff Details Saved Location Company Name Texas Association of School Boards …" at bounding box center [519, 163] width 271 height 224
click at [586, 228] on textarea "Instructions (Optional)" at bounding box center [581, 209] width 119 height 68
paste textarea "512-940-3732"
type textarea "512-940-3732"
click at [577, 156] on input "+1" at bounding box center [593, 154] width 96 height 16
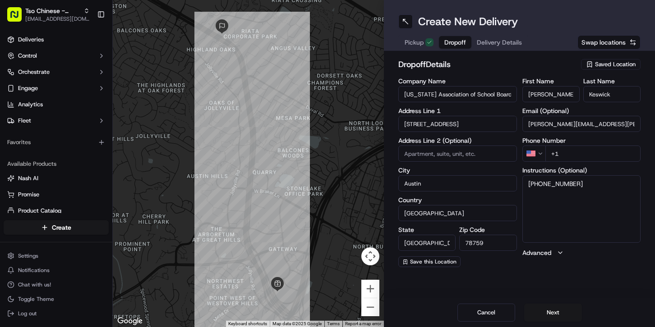
paste input "512 467 3693"
type input "+1 512 467 3693"
click at [609, 184] on textarea "512-940-3732" at bounding box center [581, 209] width 119 height 68
paste textarea "5124673693"
click at [541, 193] on textarea "512-940-3732 5124673693" at bounding box center [581, 209] width 119 height 68
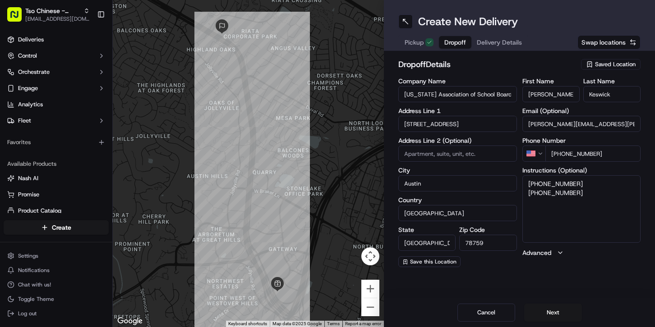
click at [596, 203] on textarea "512-940-3732 512-467-3693" at bounding box center [581, 209] width 119 height 68
paste textarea "Enter the lobby by the flagpole. Front desk will notify us that you are here."
type textarea "512-940-3732 512-467-3693 Enter the lobby by the flagpole. Front desk will noti…"
click at [553, 283] on div "Create New Delivery Pickup Dropoff Delivery Details Swap locations dropoff Deta…" at bounding box center [519, 163] width 271 height 327
click at [552, 310] on button "Next" at bounding box center [553, 313] width 58 height 18
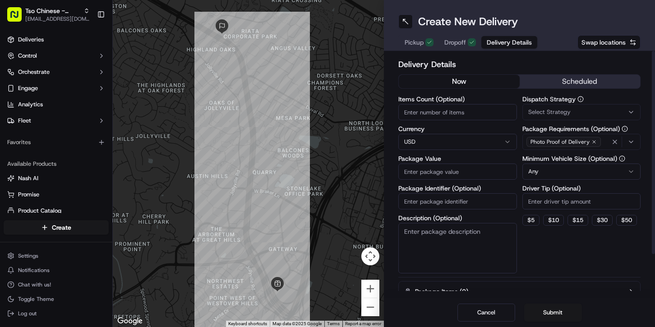
click at [563, 272] on div "Dispatch Strategy Select Strategy Package Requirements (Optional) Photo Proof o…" at bounding box center [581, 185] width 119 height 178
click at [573, 83] on button "scheduled" at bounding box center [580, 82] width 121 height 14
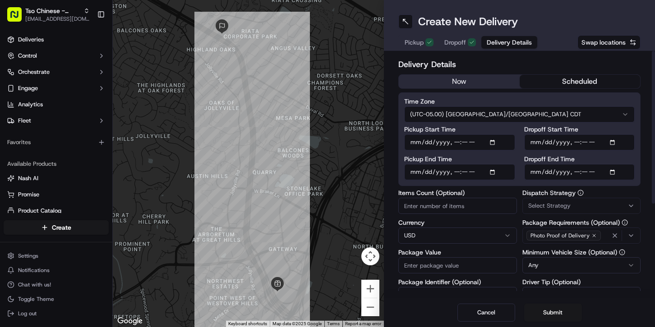
click at [500, 143] on input "Pickup Start Time" at bounding box center [459, 142] width 111 height 16
click at [497, 143] on input "Pickup Start Time" at bounding box center [459, 142] width 111 height 16
type input "2025-09-23T10:45"
click at [612, 200] on button "Select Strategy" at bounding box center [581, 206] width 119 height 16
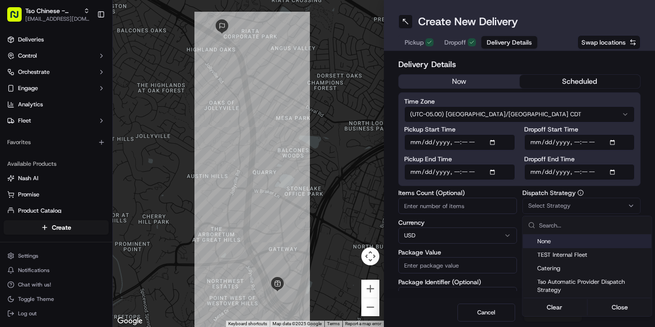
click at [617, 174] on html "Tso Chinese - Catering chelsea@tsochinese.com Toggle Sidebar Deliveries Control…" at bounding box center [327, 163] width 655 height 327
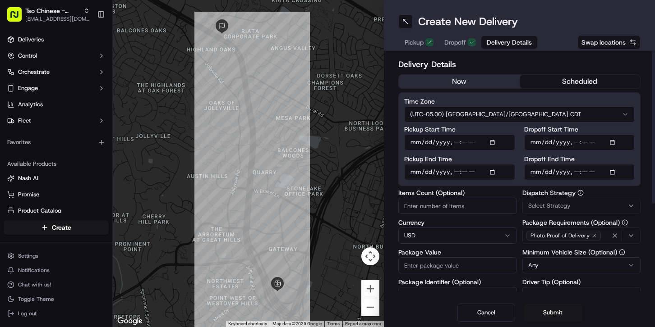
click at [616, 171] on input "Dropoff End Time" at bounding box center [579, 172] width 111 height 16
type input "2025-09-23T11:00"
click at [639, 241] on button "Photo Proof of Delivery" at bounding box center [581, 236] width 119 height 16
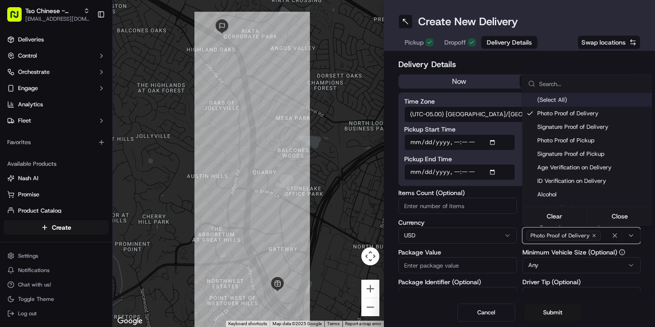
click at [607, 267] on html "Tso Chinese - Catering chelsea@tsochinese.com Toggle Sidebar Deliveries Control…" at bounding box center [327, 163] width 655 height 327
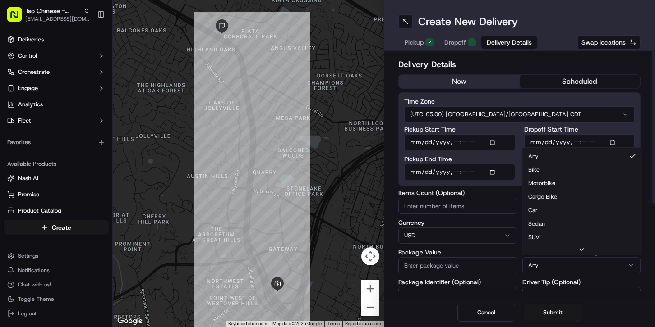
click at [585, 260] on html "Tso Chinese - Catering chelsea@tsochinese.com Toggle Sidebar Deliveries Control…" at bounding box center [327, 163] width 655 height 327
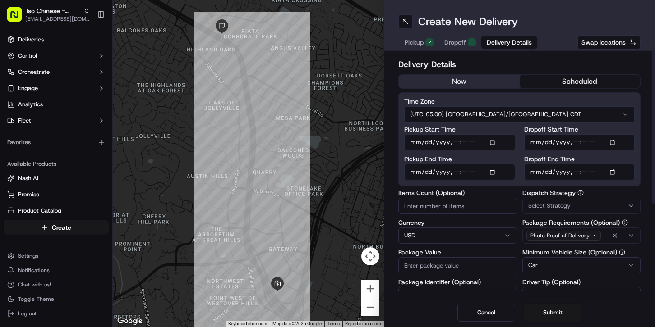
click at [543, 207] on span "Select Strategy" at bounding box center [549, 206] width 42 height 8
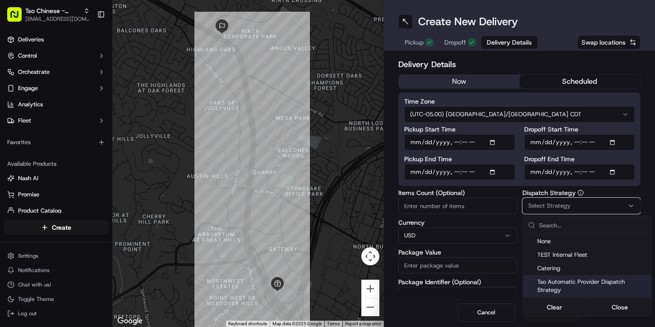
click at [562, 290] on span "Tso Automatic Provider Dispatch Strategy" at bounding box center [592, 286] width 111 height 16
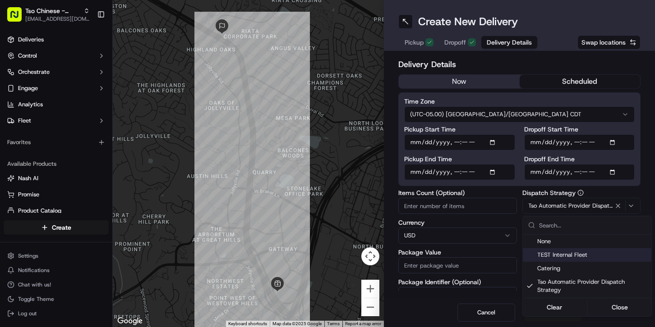
click at [509, 222] on html "Tso Chinese - Catering chelsea@tsochinese.com Toggle Sidebar Deliveries Control…" at bounding box center [327, 163] width 655 height 327
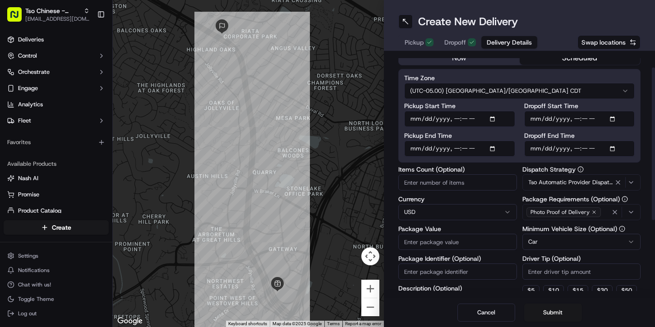
scroll to position [25, 0]
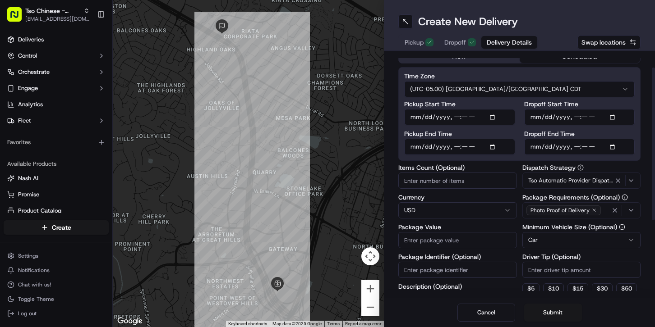
click at [434, 240] on input "Package Value" at bounding box center [457, 240] width 119 height 16
type input "151.00"
click at [424, 273] on input "Package Identifier (Optional)" at bounding box center [457, 270] width 119 height 16
type input "969"
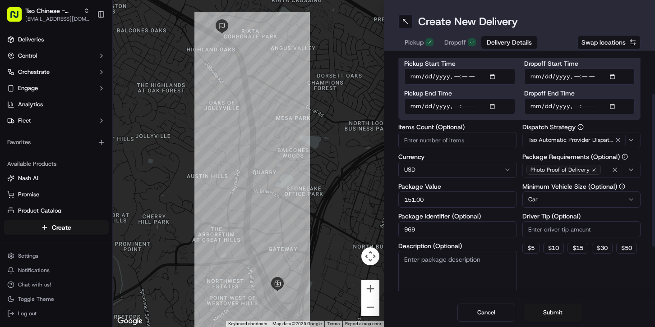
scroll to position [56, 0]
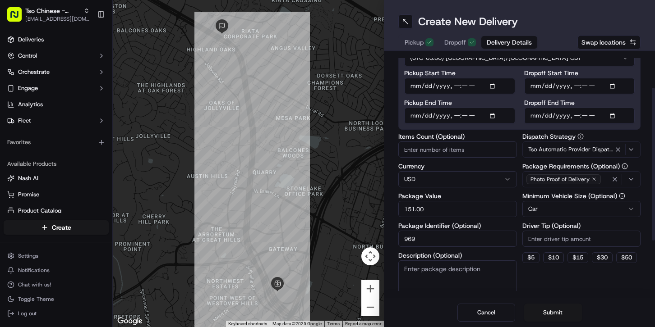
click at [562, 295] on div "Delivery Details now scheduled Time Zone (UTC-05.00) America/Chicago CDT Pickup…" at bounding box center [519, 175] width 271 height 248
click at [556, 317] on button "Submit" at bounding box center [553, 313] width 58 height 18
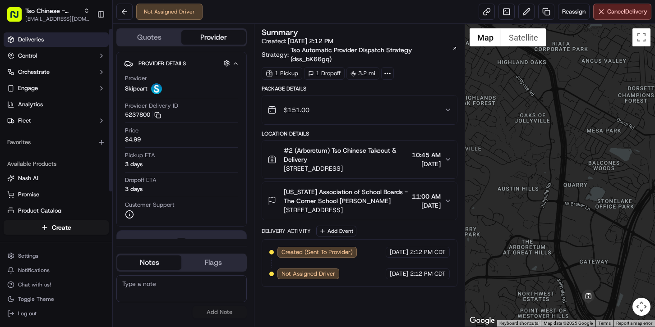
click at [44, 36] on link "Deliveries" at bounding box center [56, 39] width 105 height 14
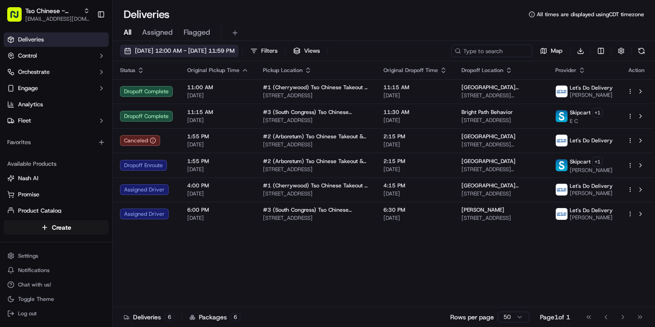
click at [163, 55] on span "[DATE] 12:00 AM - [DATE] 11:59 PM" at bounding box center [185, 51] width 100 height 8
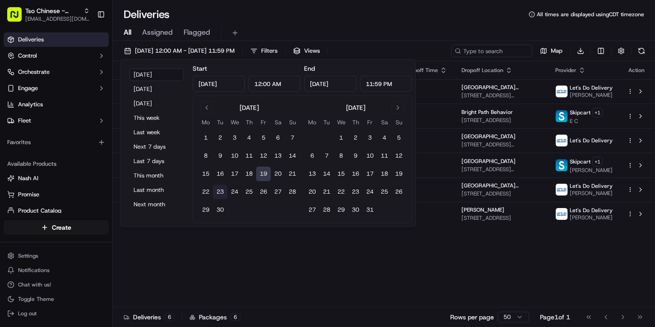
click at [223, 192] on button "23" at bounding box center [220, 192] width 14 height 14
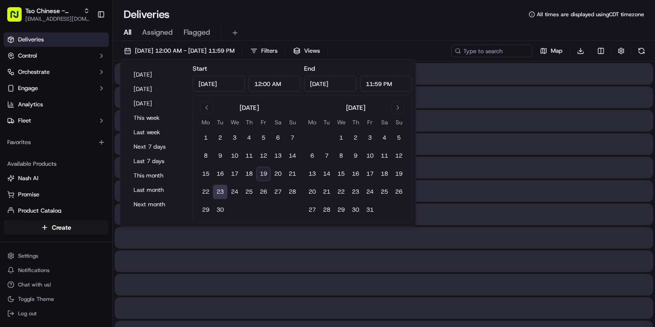
type input "Sep 23, 2025"
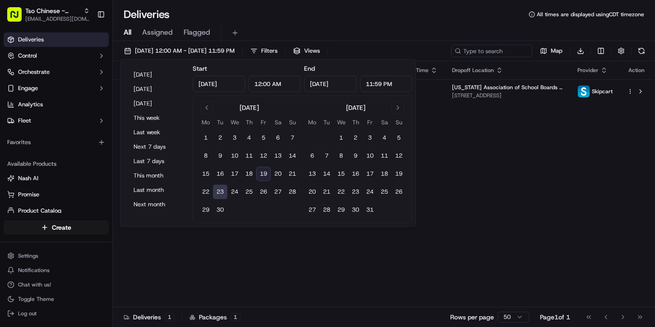
click at [313, 261] on div "Status Original Pickup Time Pickup Location Original Dropoff Time Dropoff Locat…" at bounding box center [383, 184] width 540 height 246
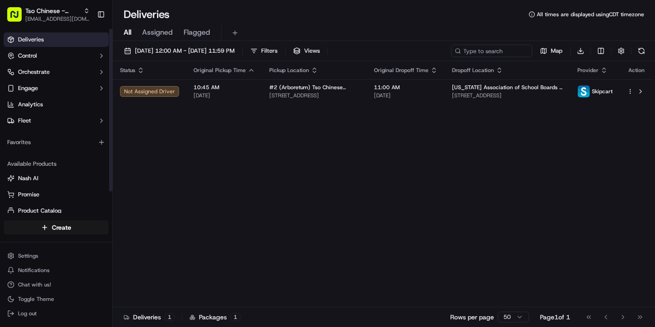
click at [60, 39] on link "Deliveries" at bounding box center [56, 39] width 105 height 14
